Goal: Navigation & Orientation: Understand site structure

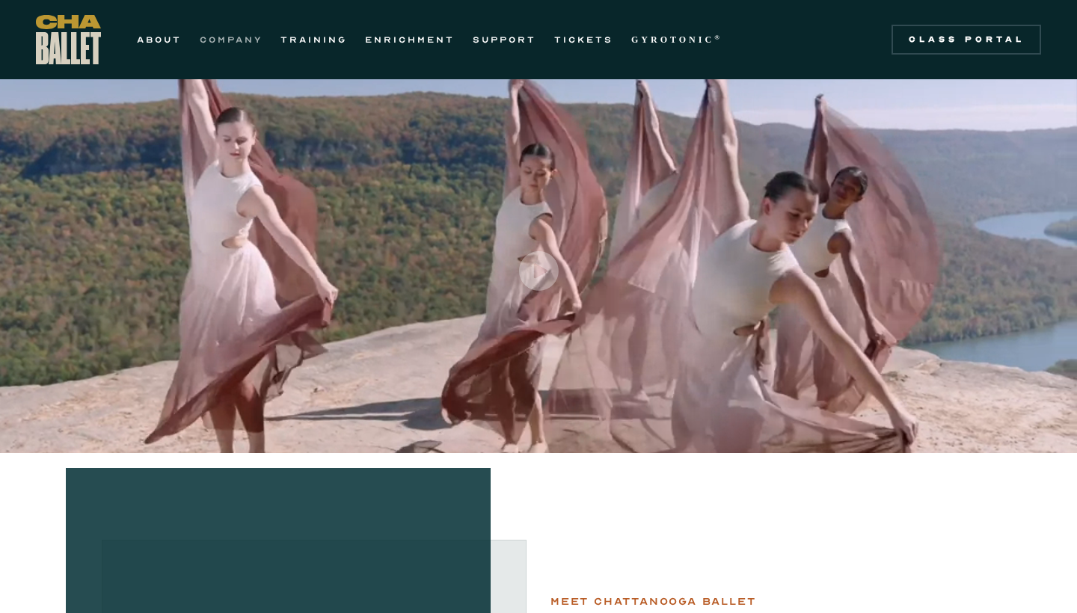
click at [227, 39] on link "COMPANY" at bounding box center [231, 40] width 63 height 18
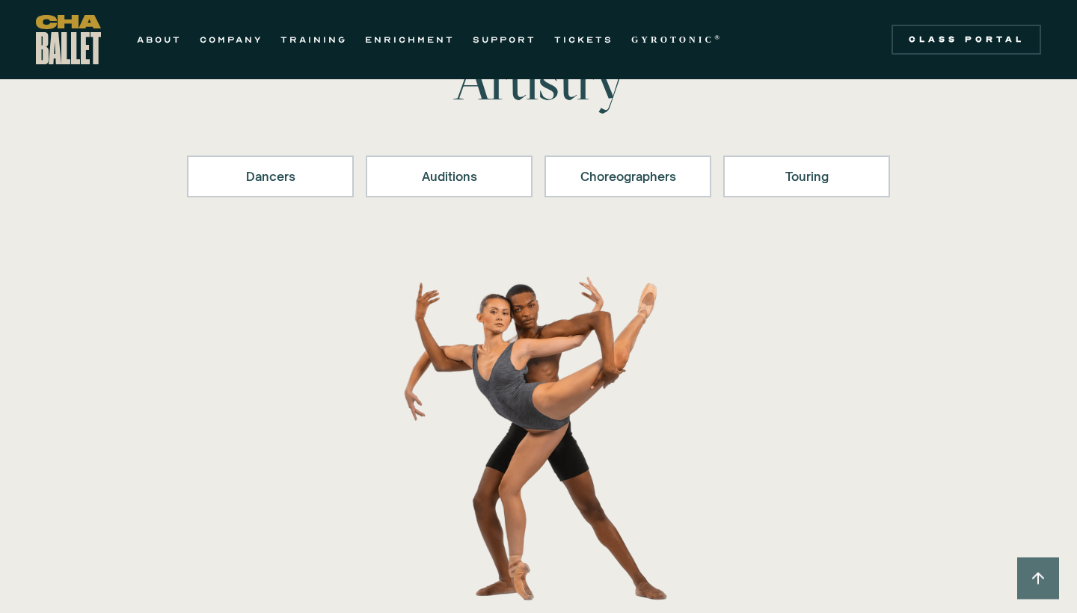
scroll to position [178, 0]
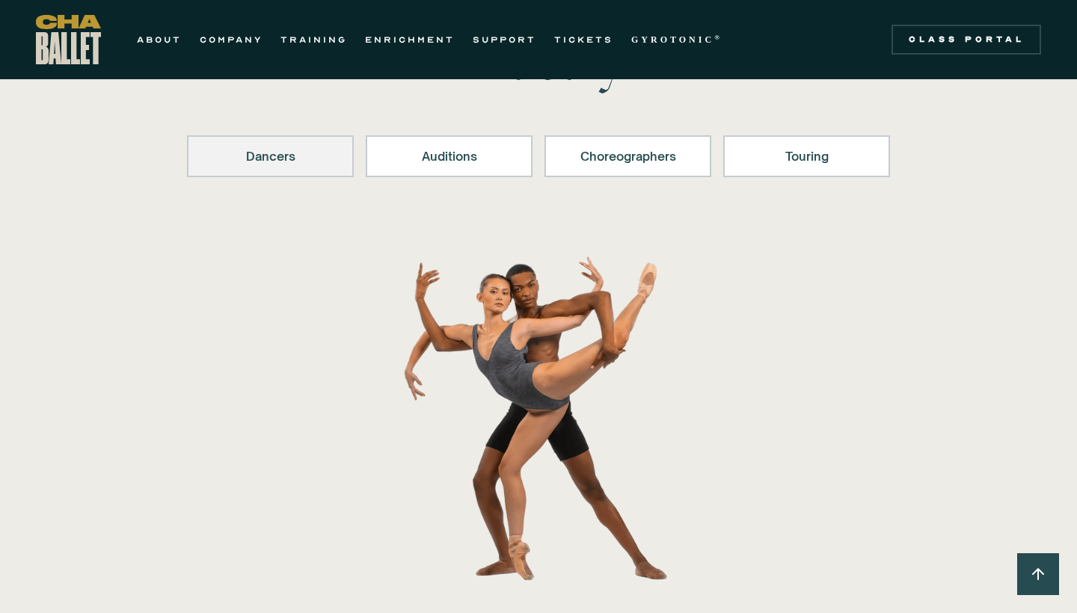
click at [265, 161] on div "Dancers" at bounding box center [270, 156] width 128 height 18
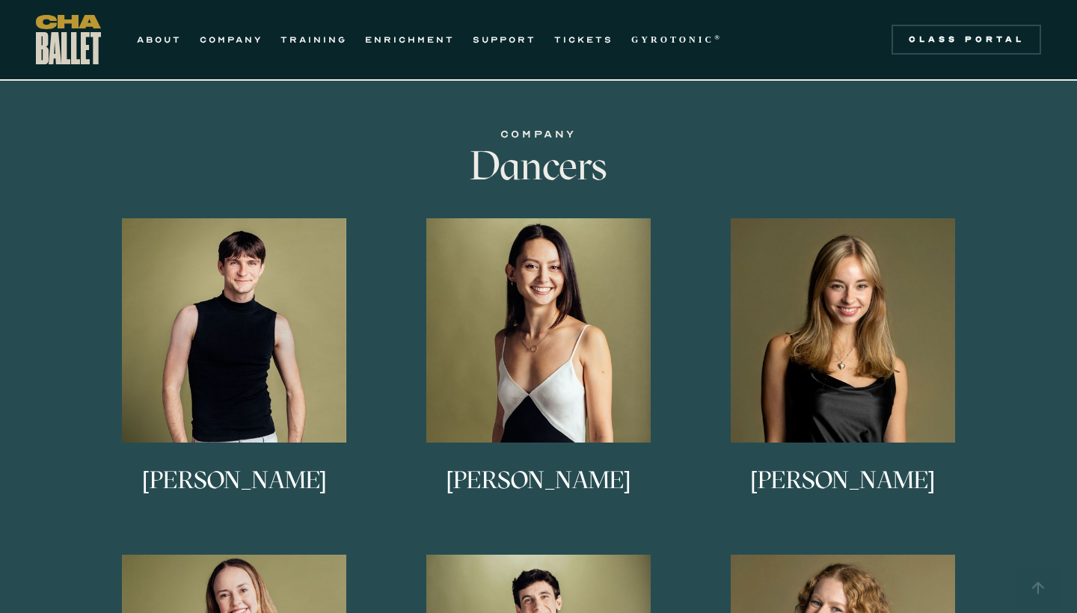
scroll to position [740, 0]
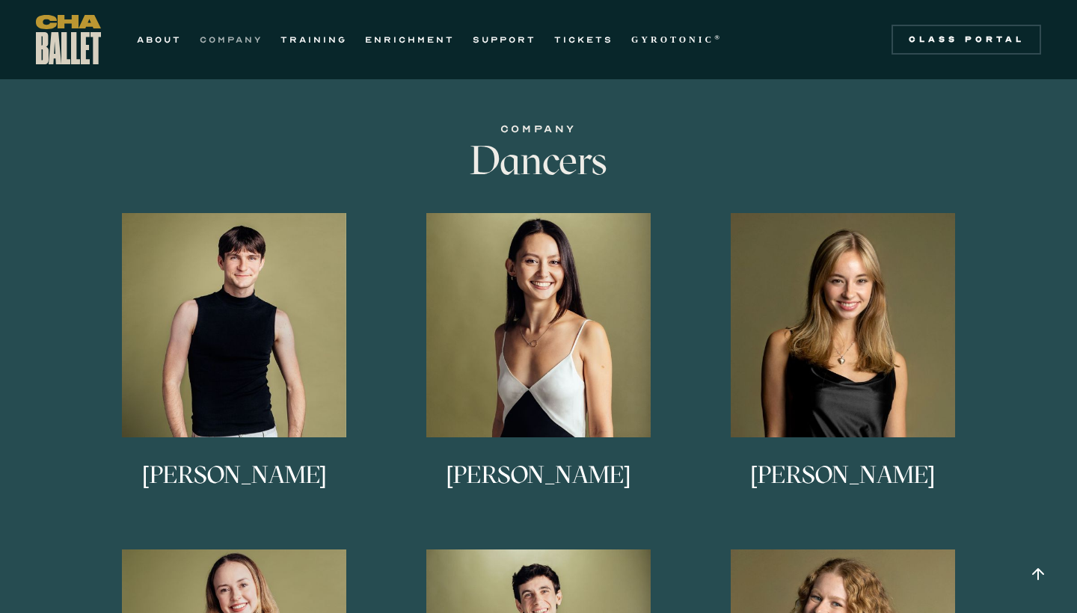
click at [227, 34] on link "COMPANY" at bounding box center [231, 40] width 63 height 18
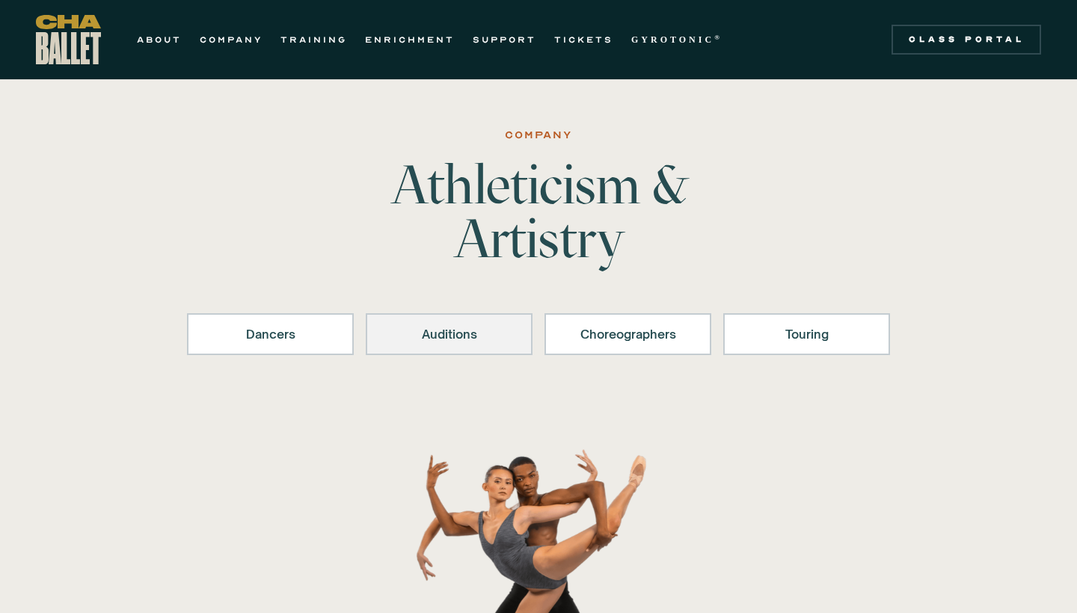
click at [413, 351] on link "Auditions" at bounding box center [449, 334] width 167 height 42
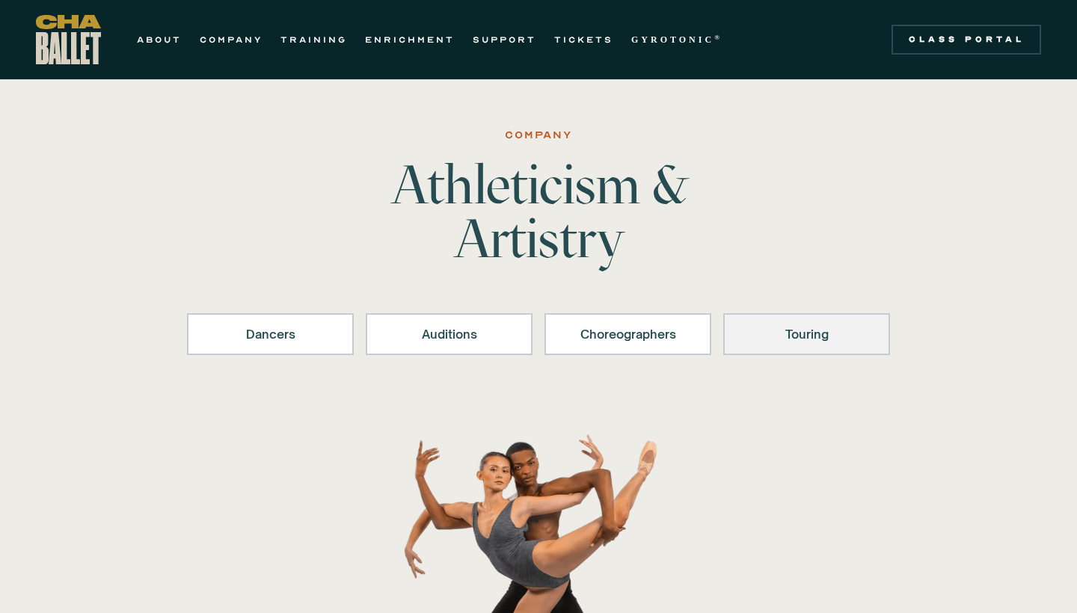
click at [781, 325] on div "Touring" at bounding box center [806, 334] width 128 height 18
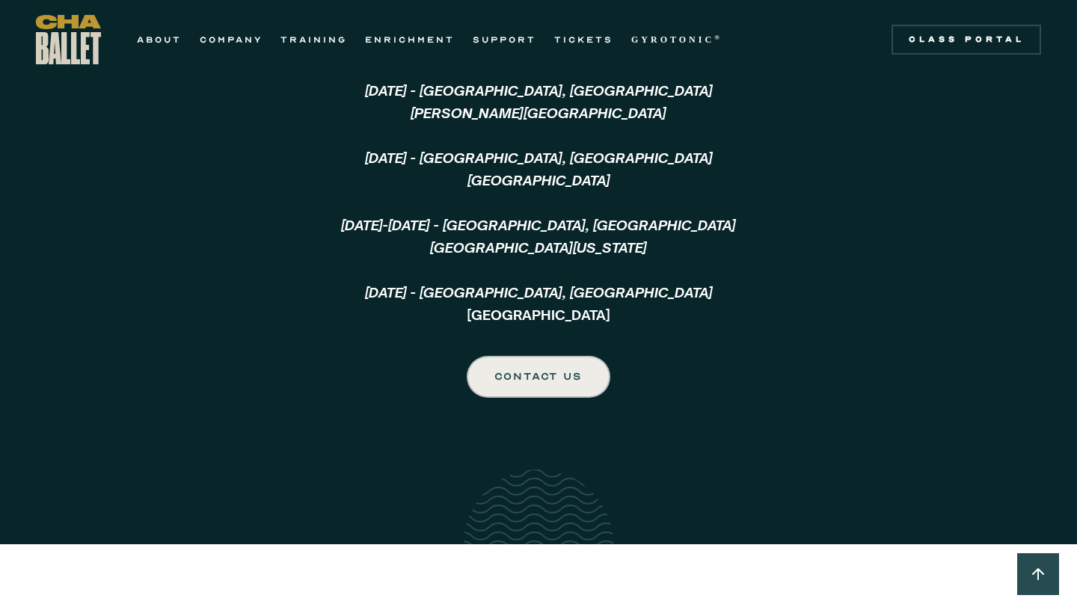
scroll to position [3787, 0]
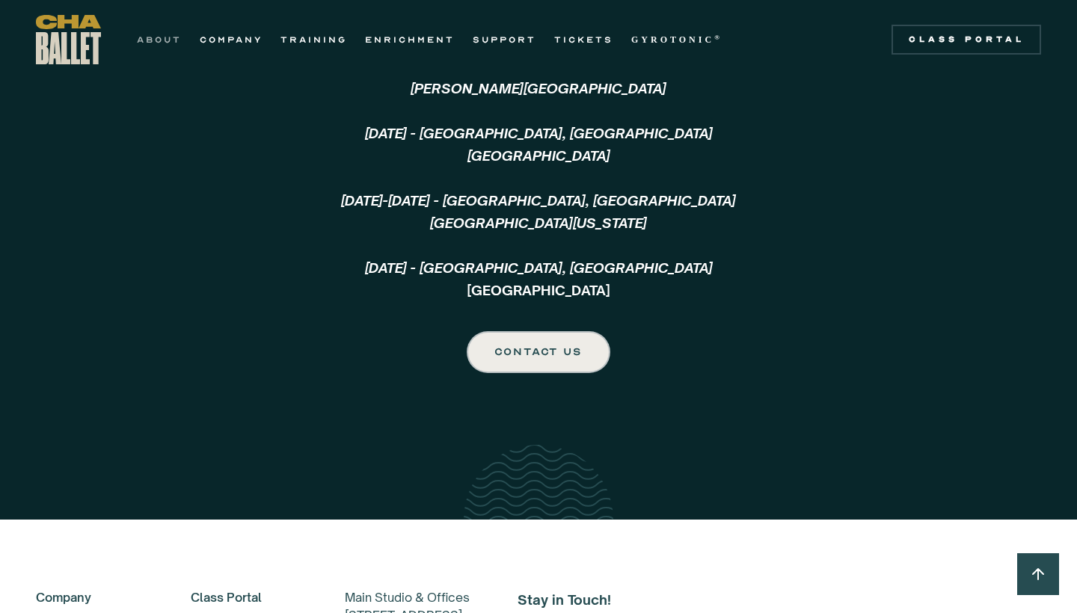
click at [170, 38] on link "ABOUT" at bounding box center [159, 40] width 45 height 18
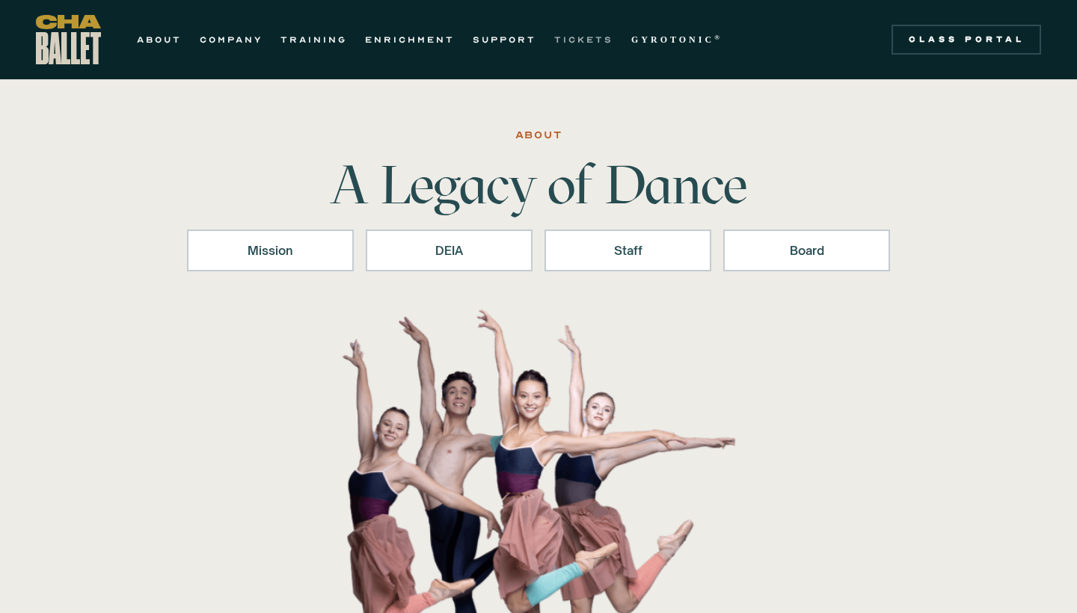
click at [571, 36] on link "TICKETS" at bounding box center [583, 40] width 59 height 18
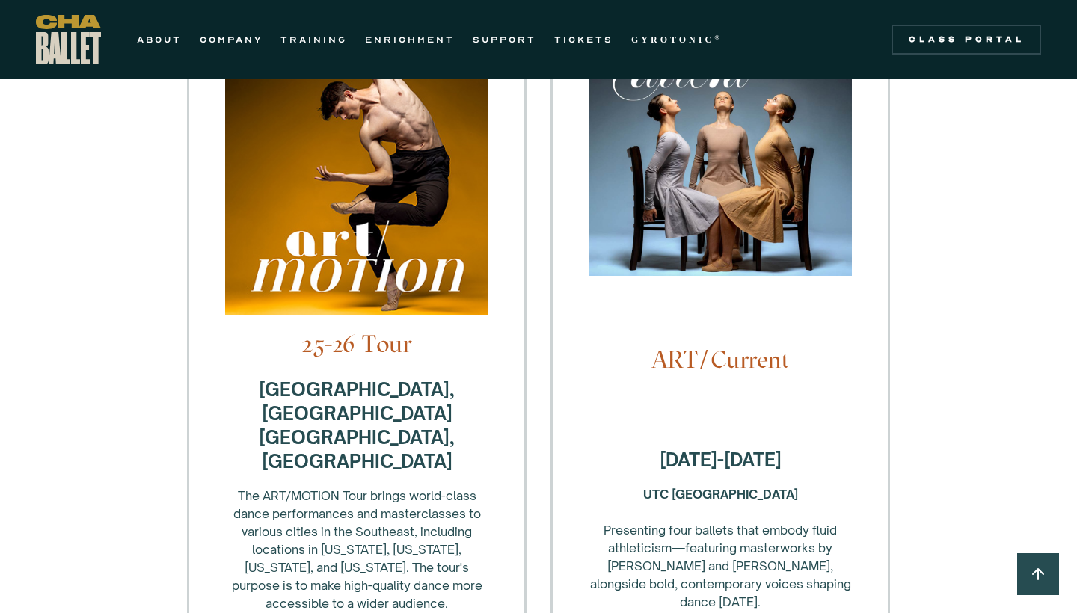
scroll to position [375, 0]
